Goal: Browse casually: Explore the website without a specific task or goal

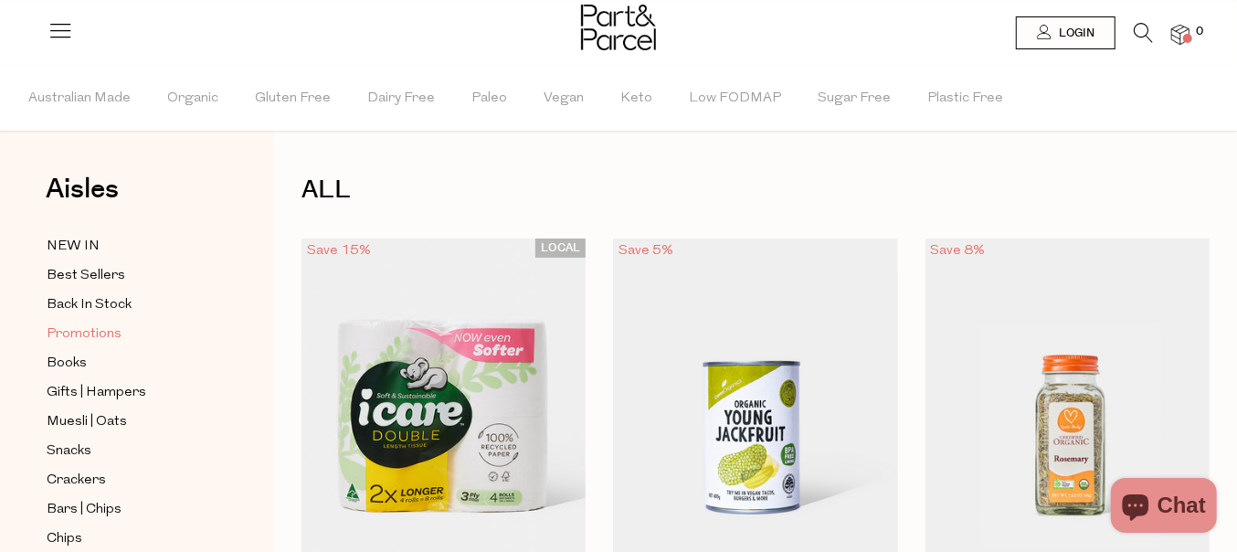
click at [77, 329] on span "Promotions" at bounding box center [84, 334] width 75 height 22
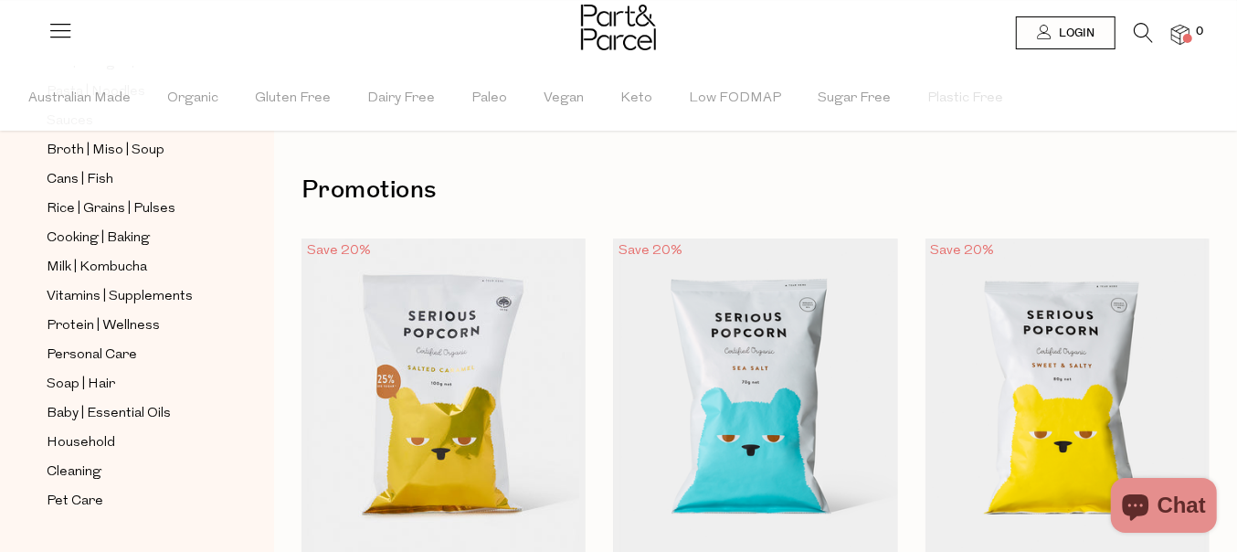
scroll to position [718, 0]
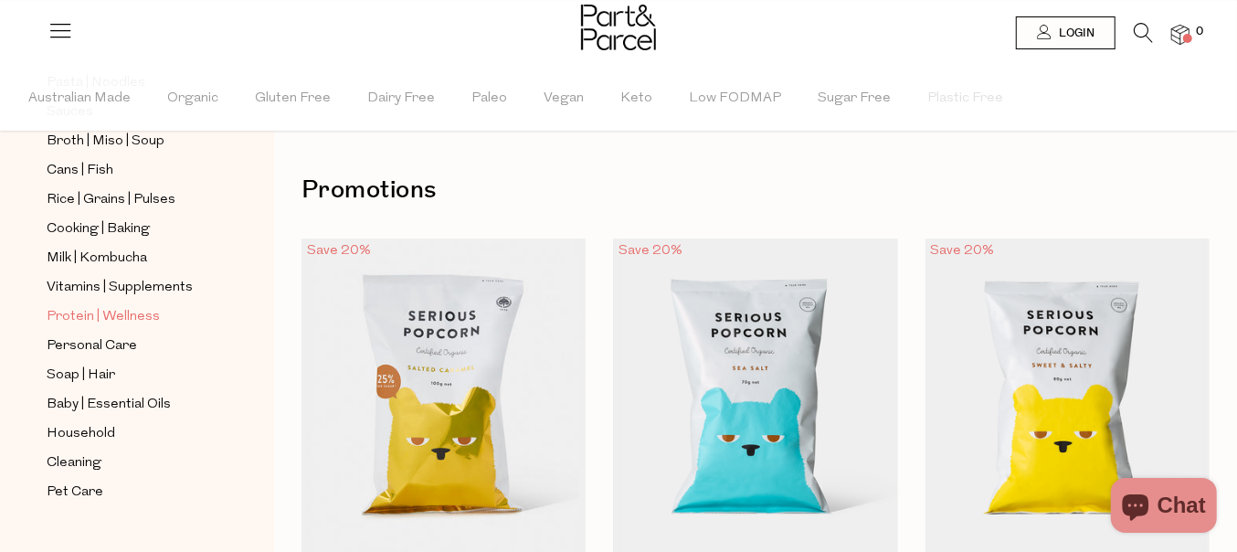
click at [66, 306] on span "Protein | Wellness" at bounding box center [103, 317] width 113 height 22
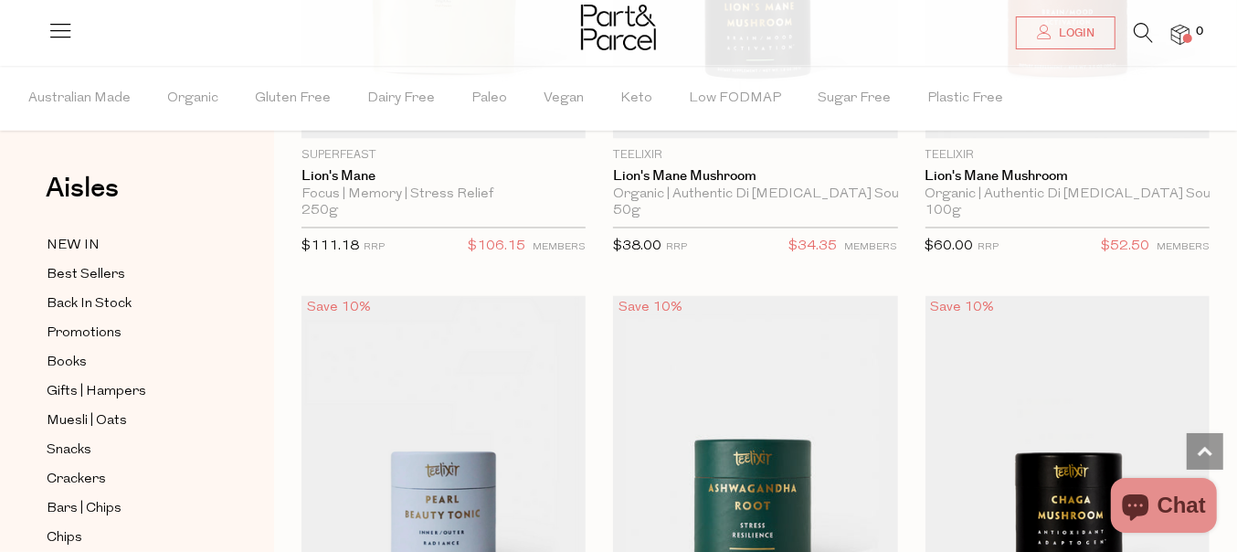
scroll to position [6396, 0]
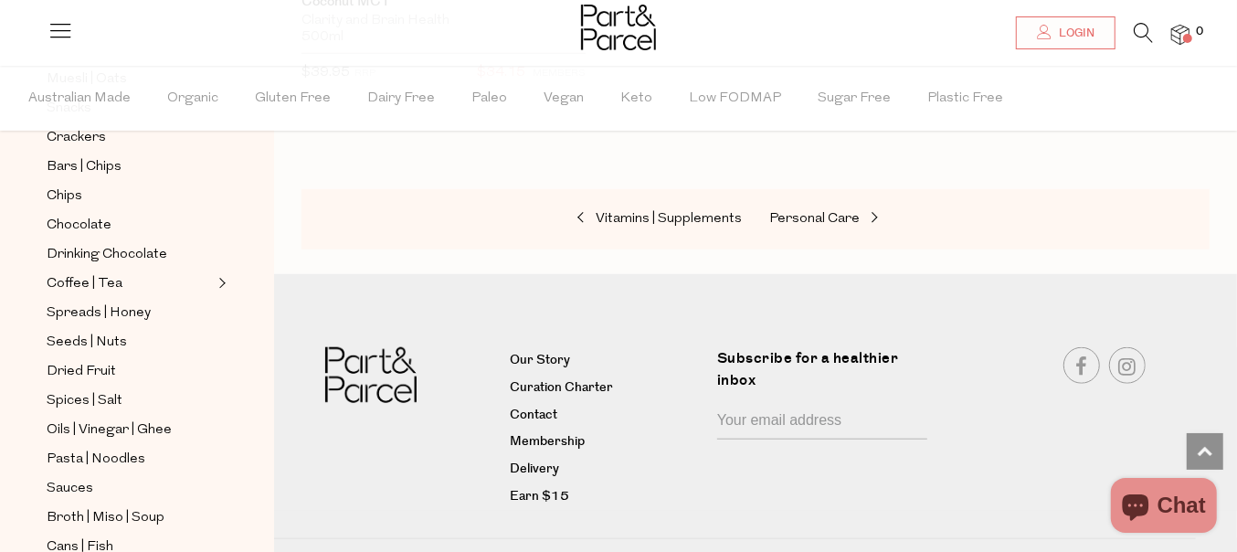
scroll to position [685, 0]
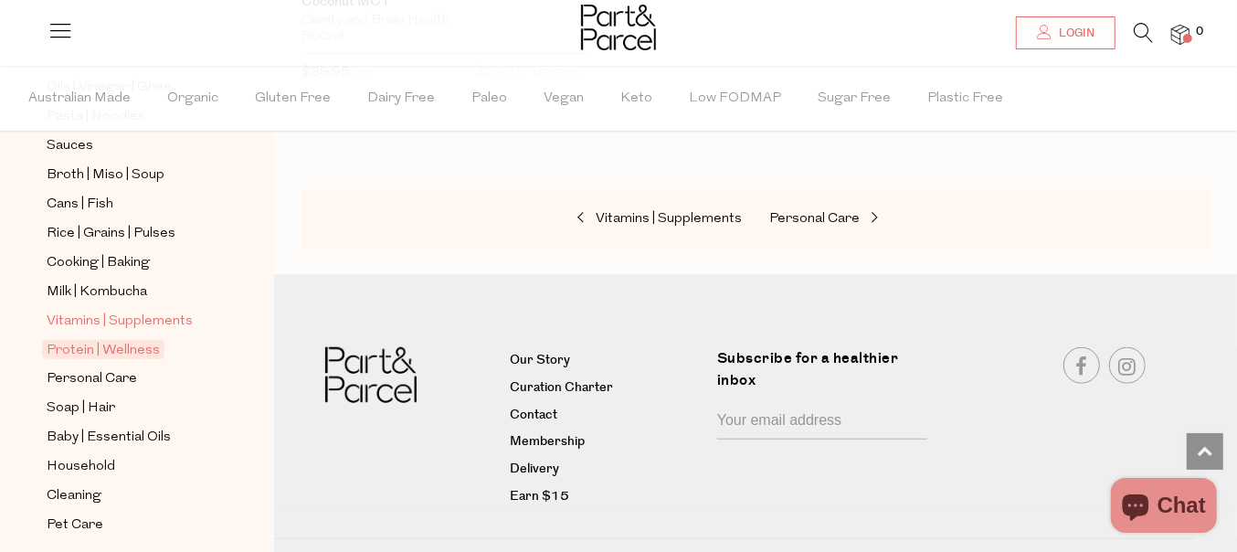
click at [77, 311] on span "Vitamins | Supplements" at bounding box center [120, 322] width 146 height 22
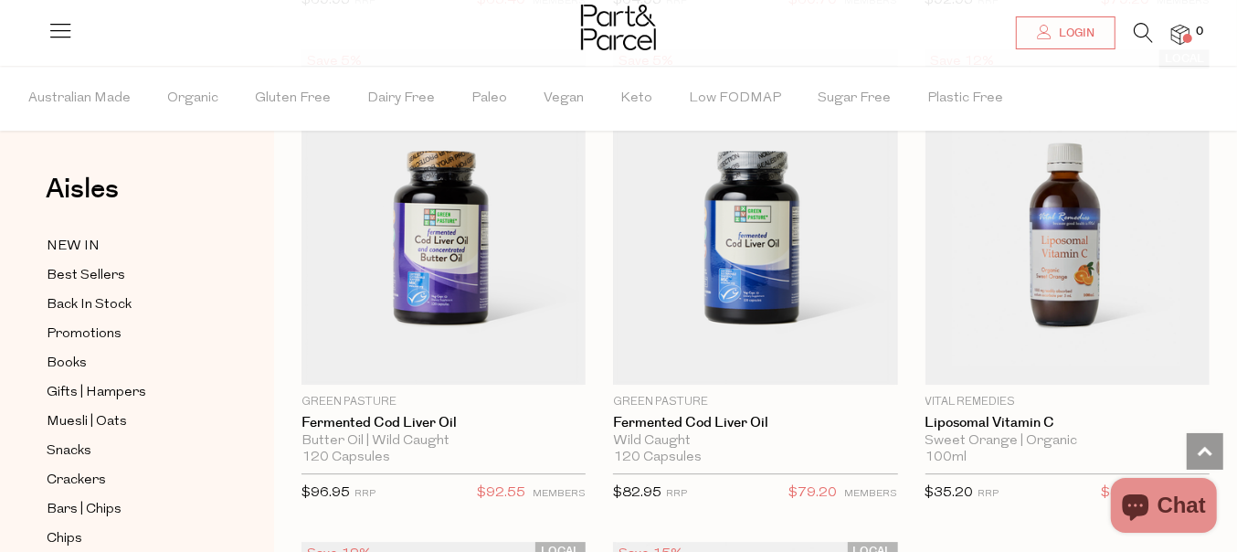
scroll to position [7880, 0]
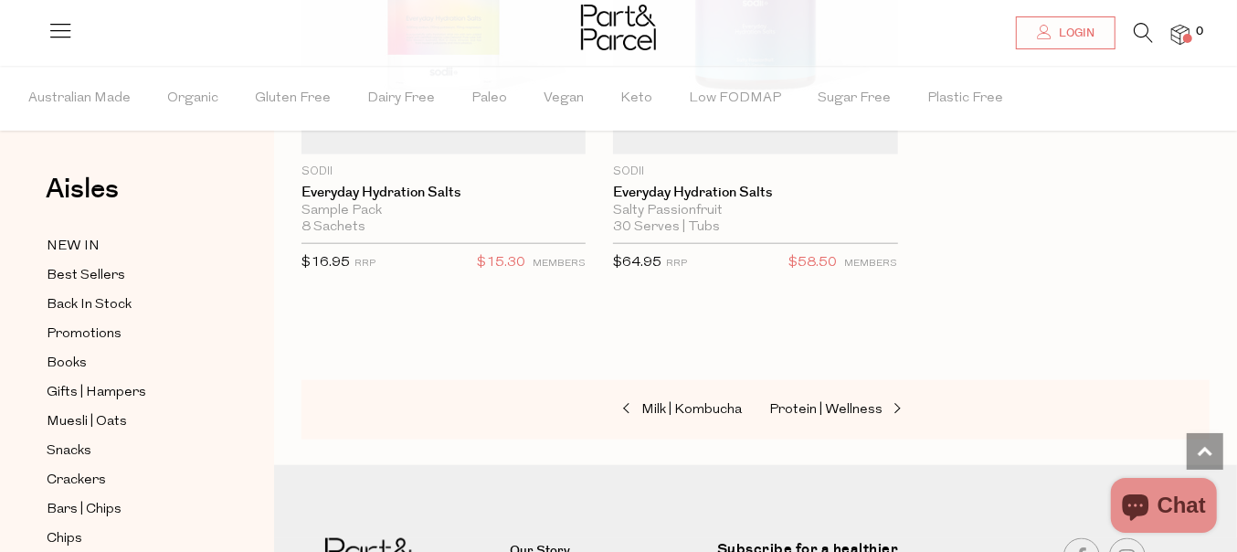
scroll to position [10022, 0]
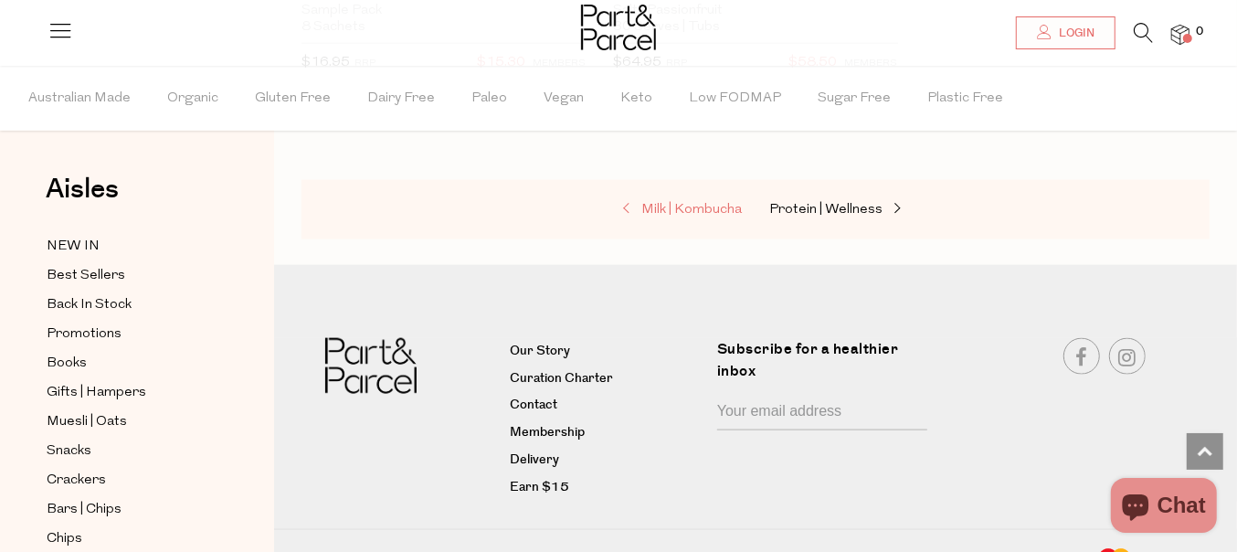
click at [701, 203] on span "Milk | Kombucha" at bounding box center [691, 210] width 101 height 14
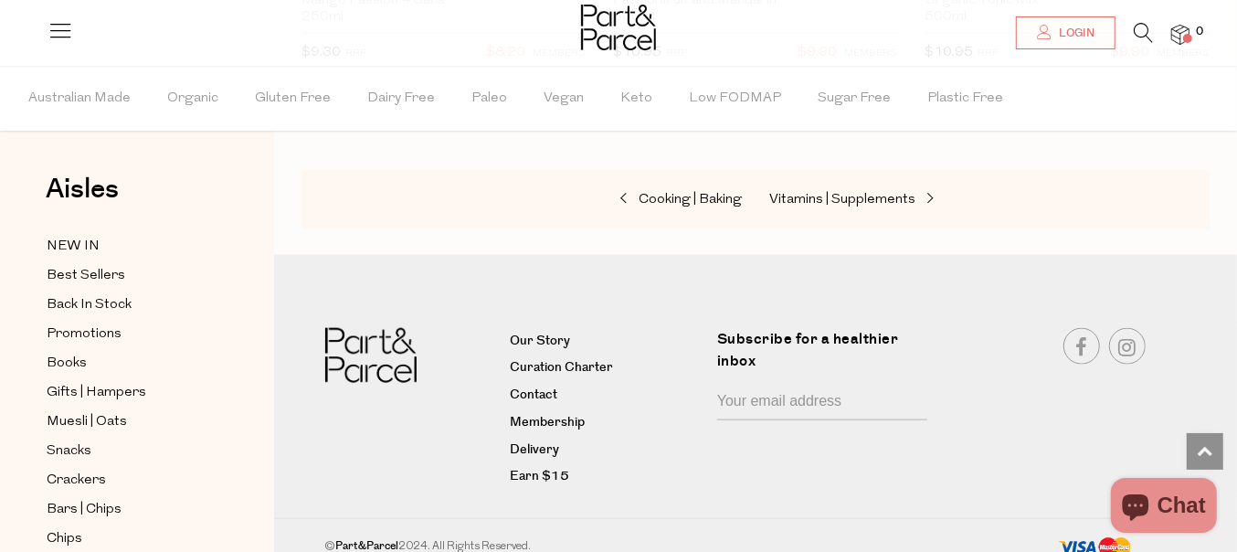
scroll to position [5622, 0]
click at [92, 474] on span "Crackers" at bounding box center [76, 481] width 59 height 22
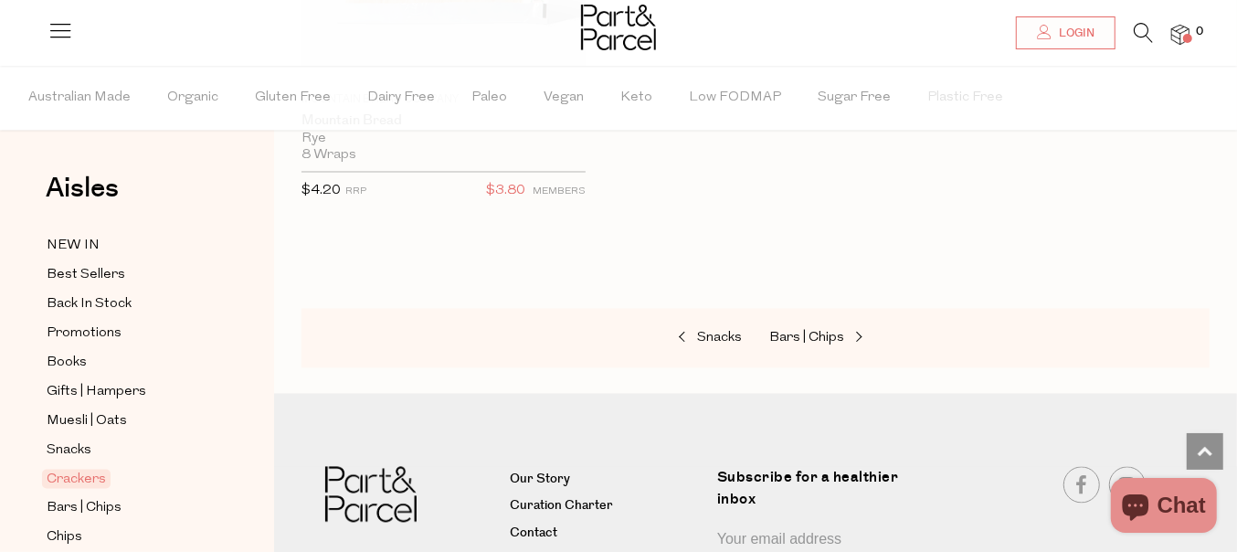
scroll to position [6406, 0]
click at [86, 412] on span "Muesli | Oats" at bounding box center [87, 422] width 80 height 22
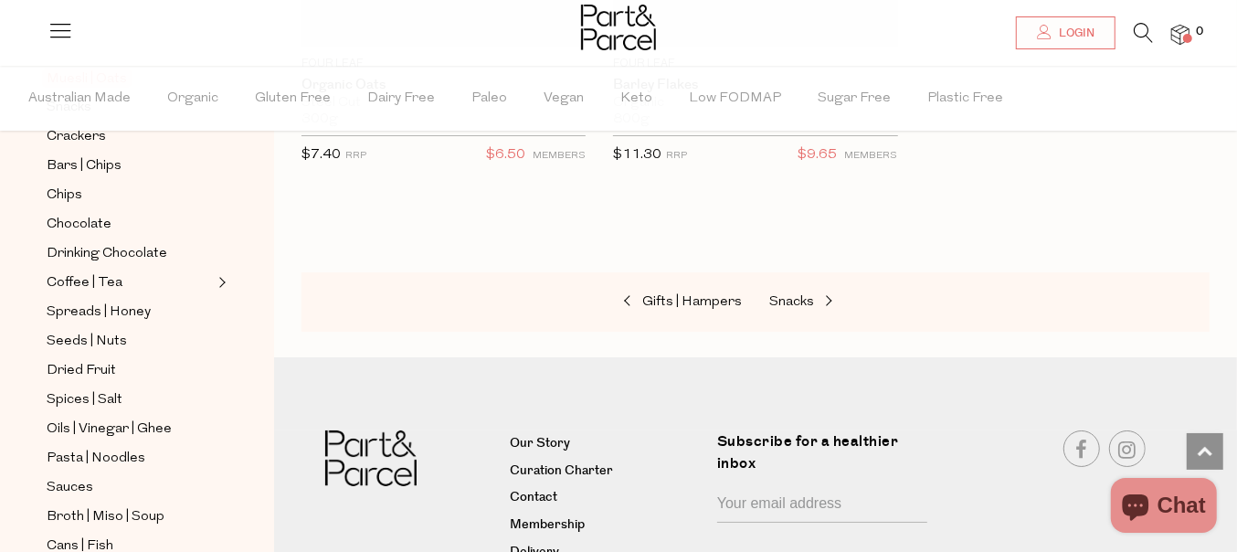
scroll to position [114, 0]
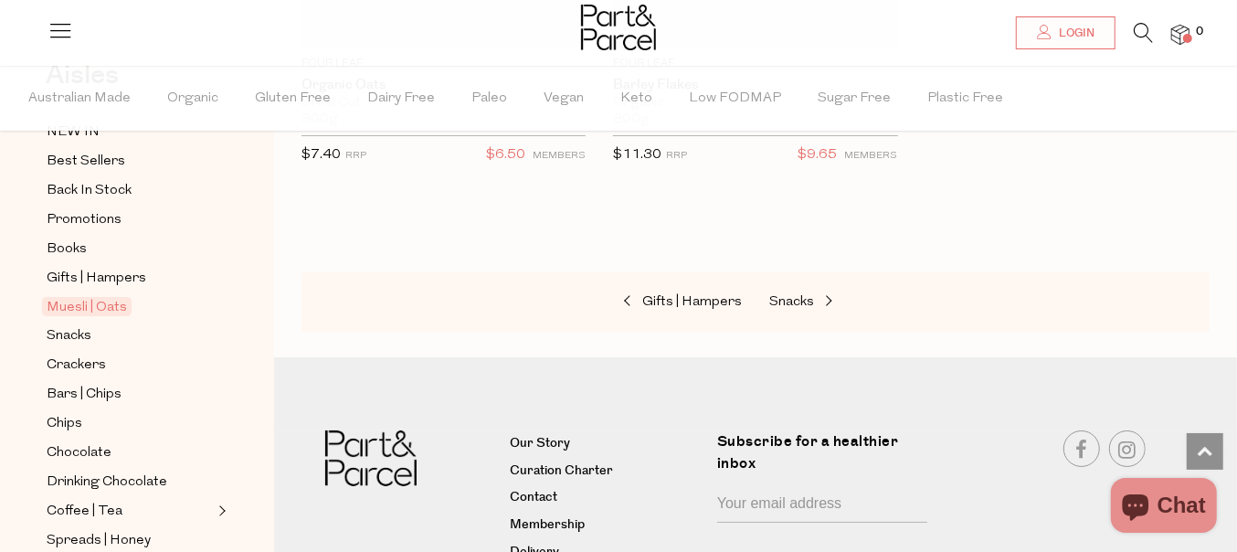
click at [68, 302] on span "Muesli | Oats" at bounding box center [87, 306] width 90 height 19
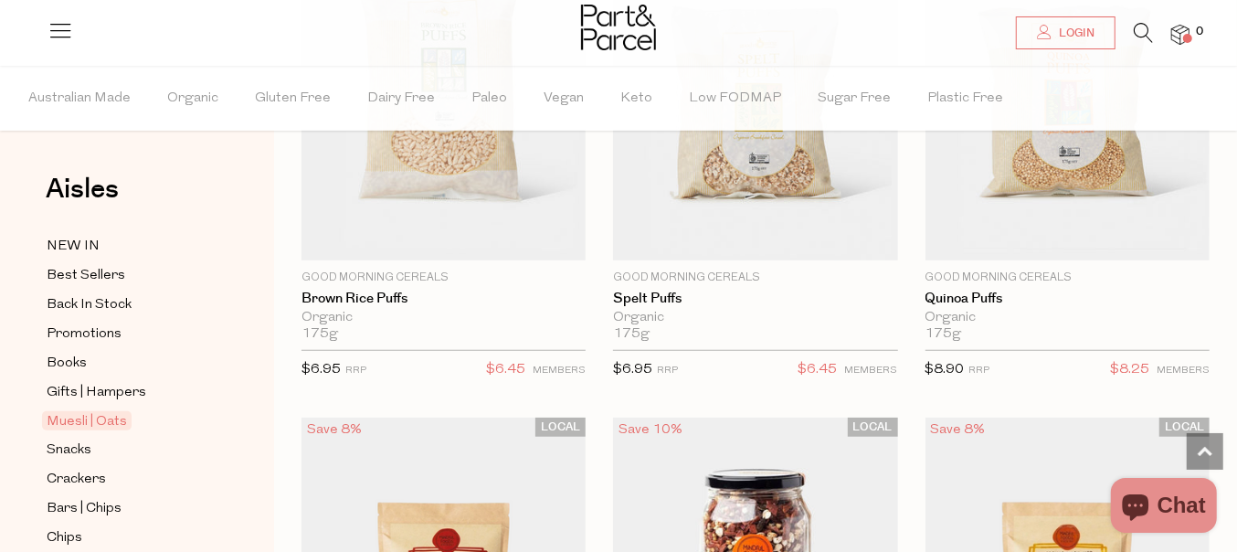
scroll to position [799, 0]
